Goal: Information Seeking & Learning: Check status

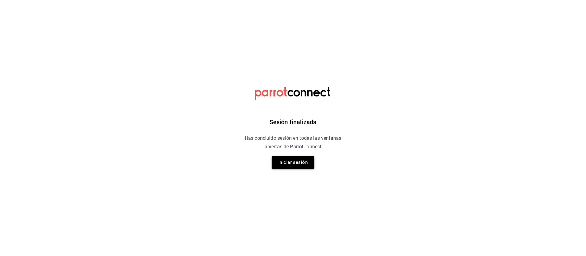
click at [297, 160] on button "Iniciar sesión" at bounding box center [292, 162] width 43 height 13
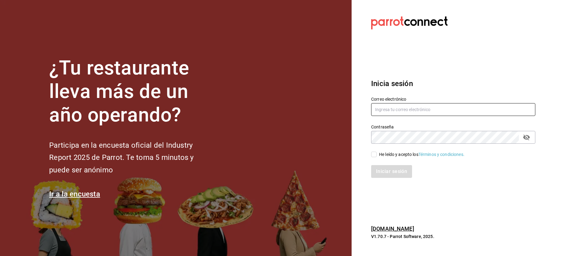
type input "[EMAIL_ADDRESS][DOMAIN_NAME]"
click at [375, 156] on input "He leído y acepto los Términos y condiciones." at bounding box center [373, 154] width 5 height 5
checkbox input "true"
click at [389, 172] on button "Iniciar sesión" at bounding box center [391, 171] width 41 height 13
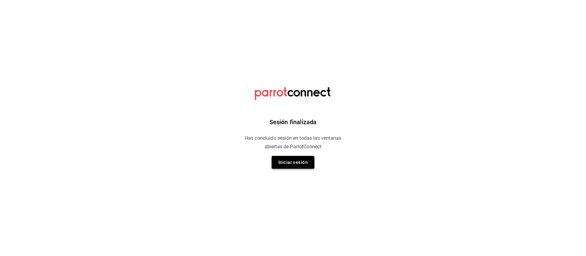
click at [302, 163] on button "Iniciar sesión" at bounding box center [292, 162] width 43 height 13
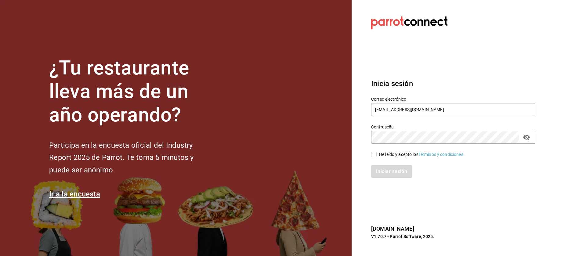
click at [370, 155] on div "He leído y acepto los Términos y condiciones." at bounding box center [449, 151] width 171 height 14
click at [375, 155] on input "He leído y acepto los Términos y condiciones." at bounding box center [373, 154] width 5 height 5
checkbox input "true"
click at [385, 169] on button "Iniciar sesión" at bounding box center [391, 171] width 41 height 13
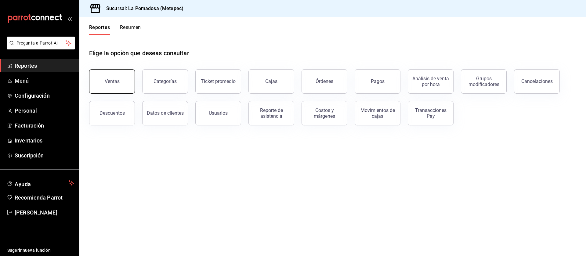
click at [118, 78] on button "Ventas" at bounding box center [112, 81] width 46 height 24
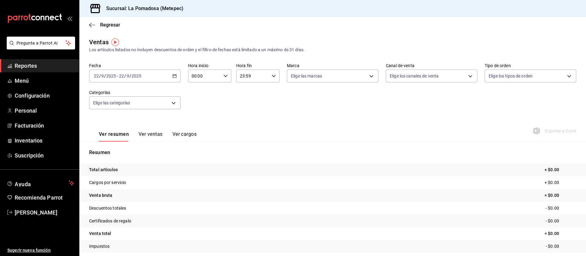
click at [172, 77] on icon "button" at bounding box center [174, 76] width 4 height 4
click at [119, 148] on span "Rango de fechas" at bounding box center [117, 149] width 47 height 6
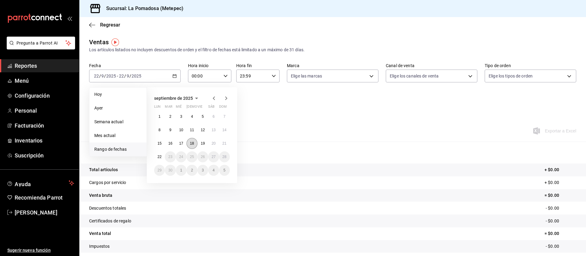
click at [191, 144] on abbr "18" at bounding box center [192, 143] width 4 height 4
click at [224, 144] on abbr "21" at bounding box center [224, 143] width 4 height 4
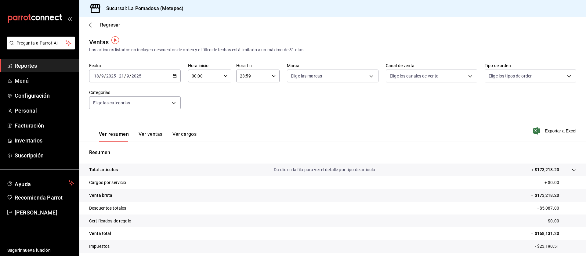
scroll to position [36, 0]
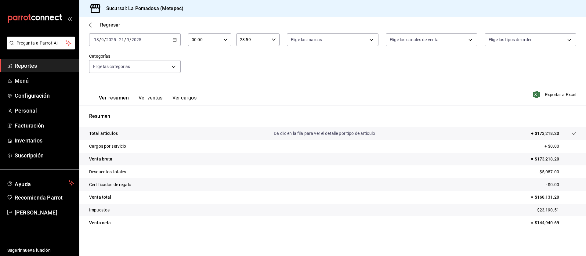
click at [531, 160] on p "= $173,218.20" at bounding box center [553, 159] width 45 height 6
copy p "173,218.20"
click at [538, 223] on p "= $144,940.69" at bounding box center [553, 223] width 45 height 6
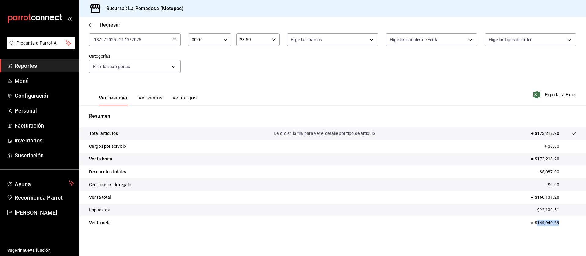
copy p "144,940.69"
click at [26, 69] on span "Reportes" at bounding box center [44, 66] width 59 height 8
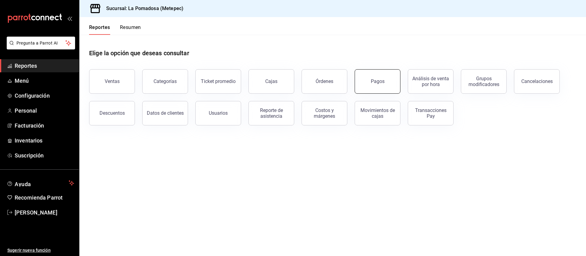
click at [362, 89] on button "Pagos" at bounding box center [377, 81] width 46 height 24
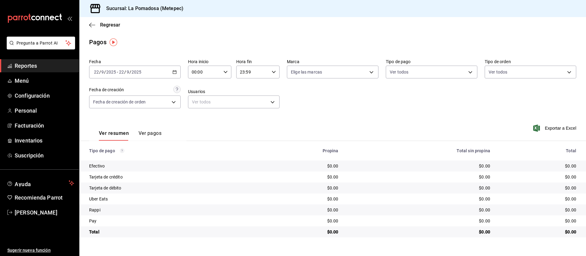
click at [174, 73] on icon "button" at bounding box center [174, 72] width 4 height 4
click at [115, 162] on span "Rango de fechas" at bounding box center [117, 159] width 47 height 6
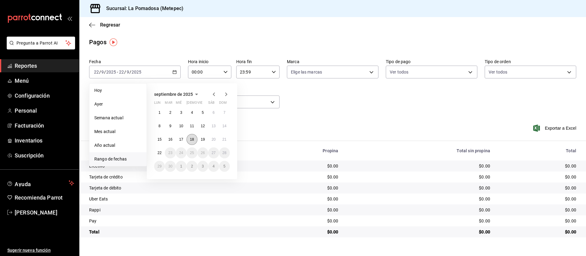
click at [192, 139] on abbr "18" at bounding box center [192, 139] width 4 height 4
click at [224, 140] on abbr "21" at bounding box center [224, 139] width 4 height 4
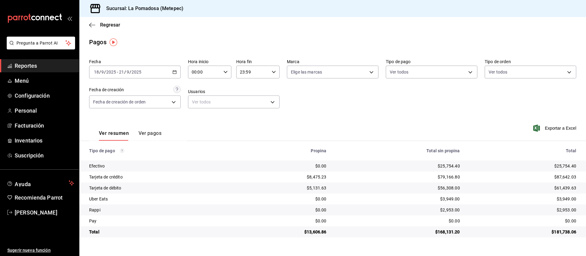
click at [449, 164] on div "$25,754.40" at bounding box center [398, 166] width 124 height 6
copy div "25,754.40"
click at [448, 178] on div "$79,166.80" at bounding box center [398, 177] width 124 height 6
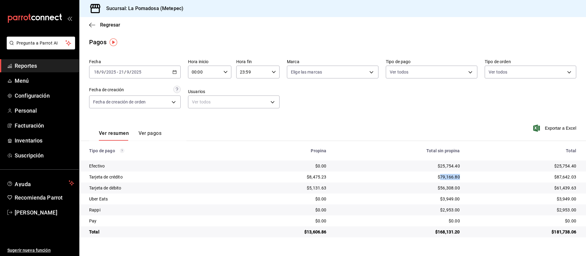
copy div "79,166.80"
click at [453, 189] on div "$56,308.00" at bounding box center [398, 188] width 124 height 6
copy div "56,308.00"
click at [454, 199] on div "$3,949.00" at bounding box center [398, 199] width 124 height 6
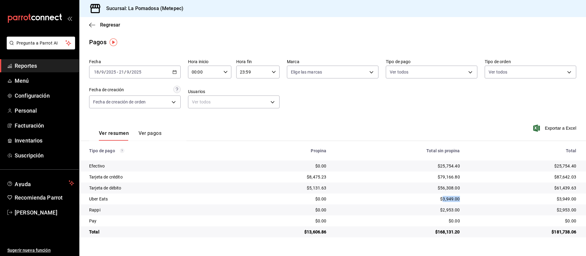
click at [454, 199] on div "$3,949.00" at bounding box center [398, 199] width 124 height 6
copy div "3,949.00"
click at [453, 209] on div "$2,953.00" at bounding box center [398, 210] width 124 height 6
copy div "2,953.00"
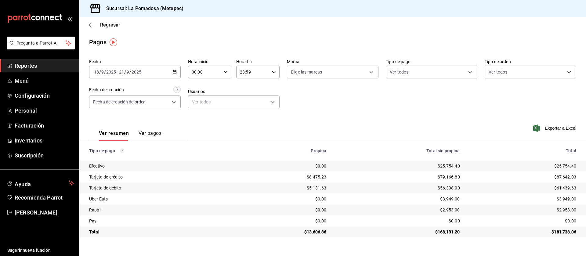
click at [451, 234] on div "$168,131.20" at bounding box center [398, 232] width 124 height 6
click at [447, 165] on div "$25,754.40" at bounding box center [398, 166] width 124 height 6
click at [449, 175] on div "$79,166.80" at bounding box center [398, 177] width 124 height 6
click at [35, 68] on span "Reportes" at bounding box center [44, 66] width 59 height 8
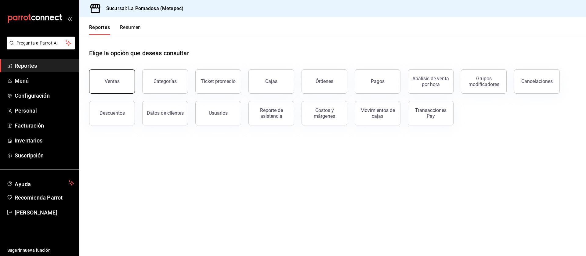
click at [108, 88] on button "Ventas" at bounding box center [112, 81] width 46 height 24
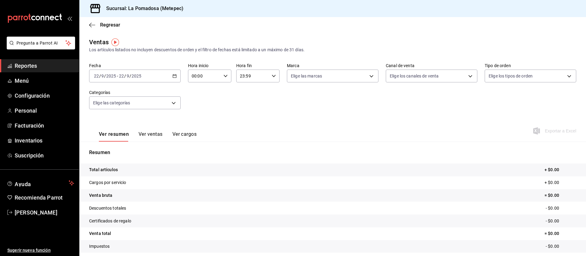
click at [173, 76] on icon "button" at bounding box center [174, 76] width 4 height 4
click at [129, 146] on span "Rango de fechas" at bounding box center [117, 149] width 47 height 6
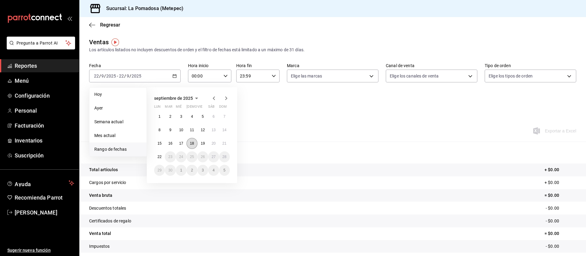
click at [194, 144] on abbr "18" at bounding box center [192, 143] width 4 height 4
click at [223, 144] on abbr "21" at bounding box center [224, 143] width 4 height 4
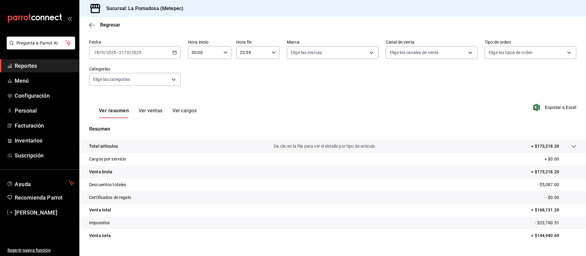
scroll to position [36, 0]
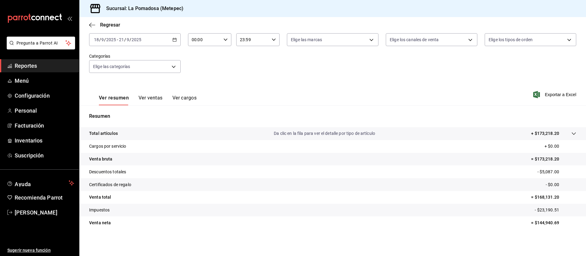
click at [539, 195] on p "= $168,131.20" at bounding box center [553, 197] width 45 height 6
copy p "168,131.20"
